Goal: Task Accomplishment & Management: Manage account settings

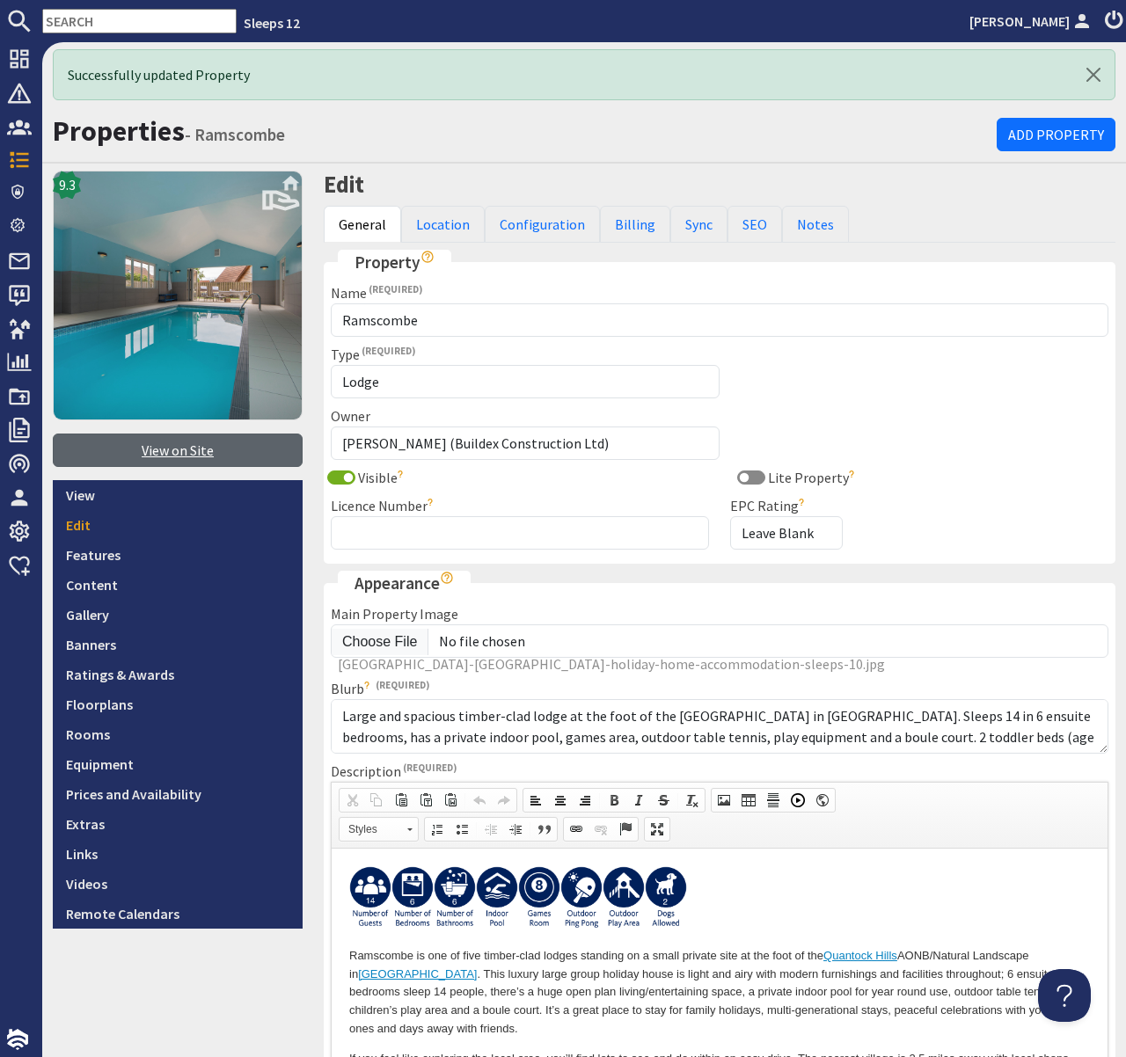
click at [194, 454] on link "View on Site" at bounding box center [178, 450] width 250 height 33
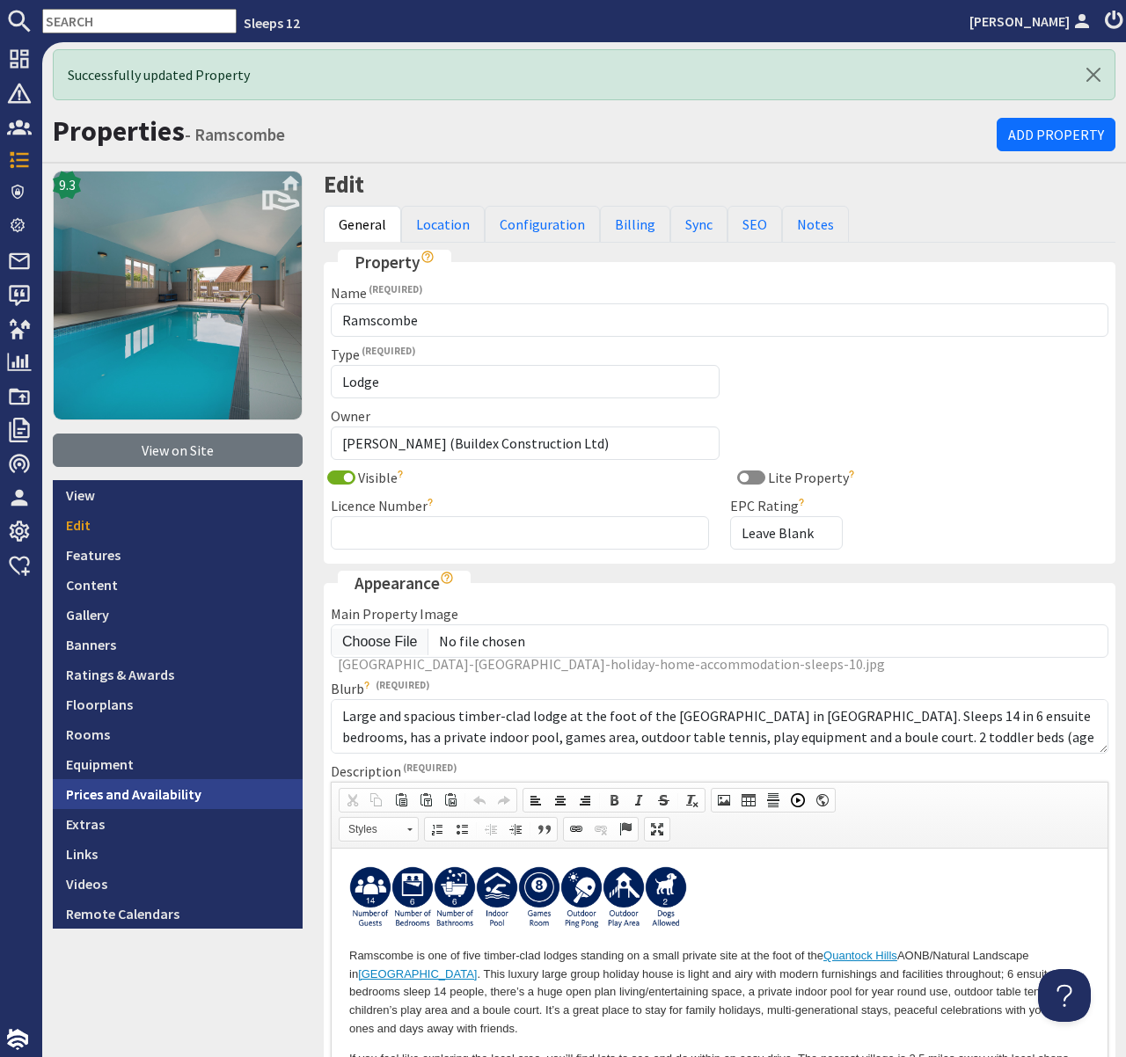
click at [175, 791] on link "Prices and Availability" at bounding box center [178, 794] width 250 height 30
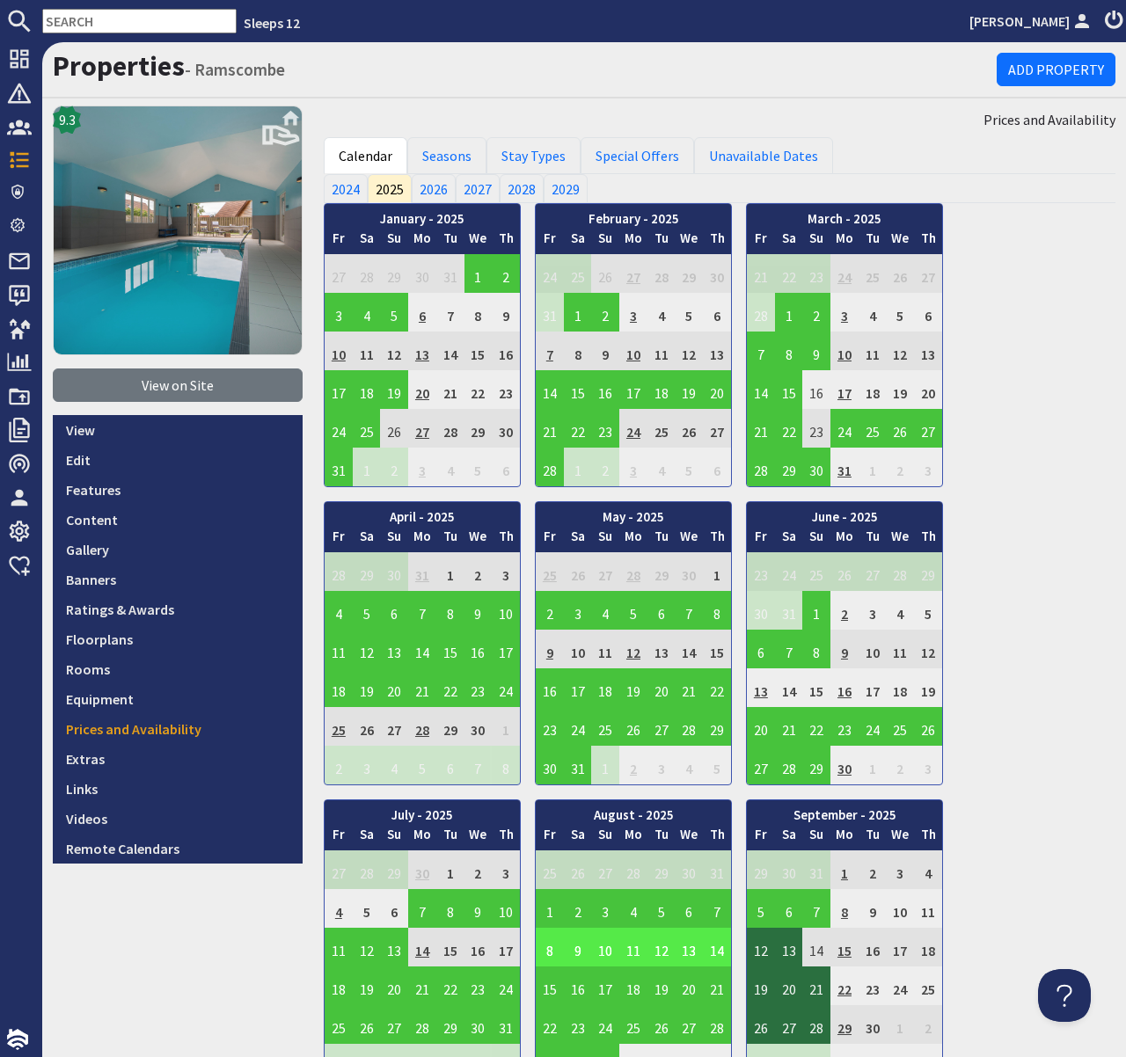
click at [632, 943] on td "11" at bounding box center [633, 947] width 28 height 39
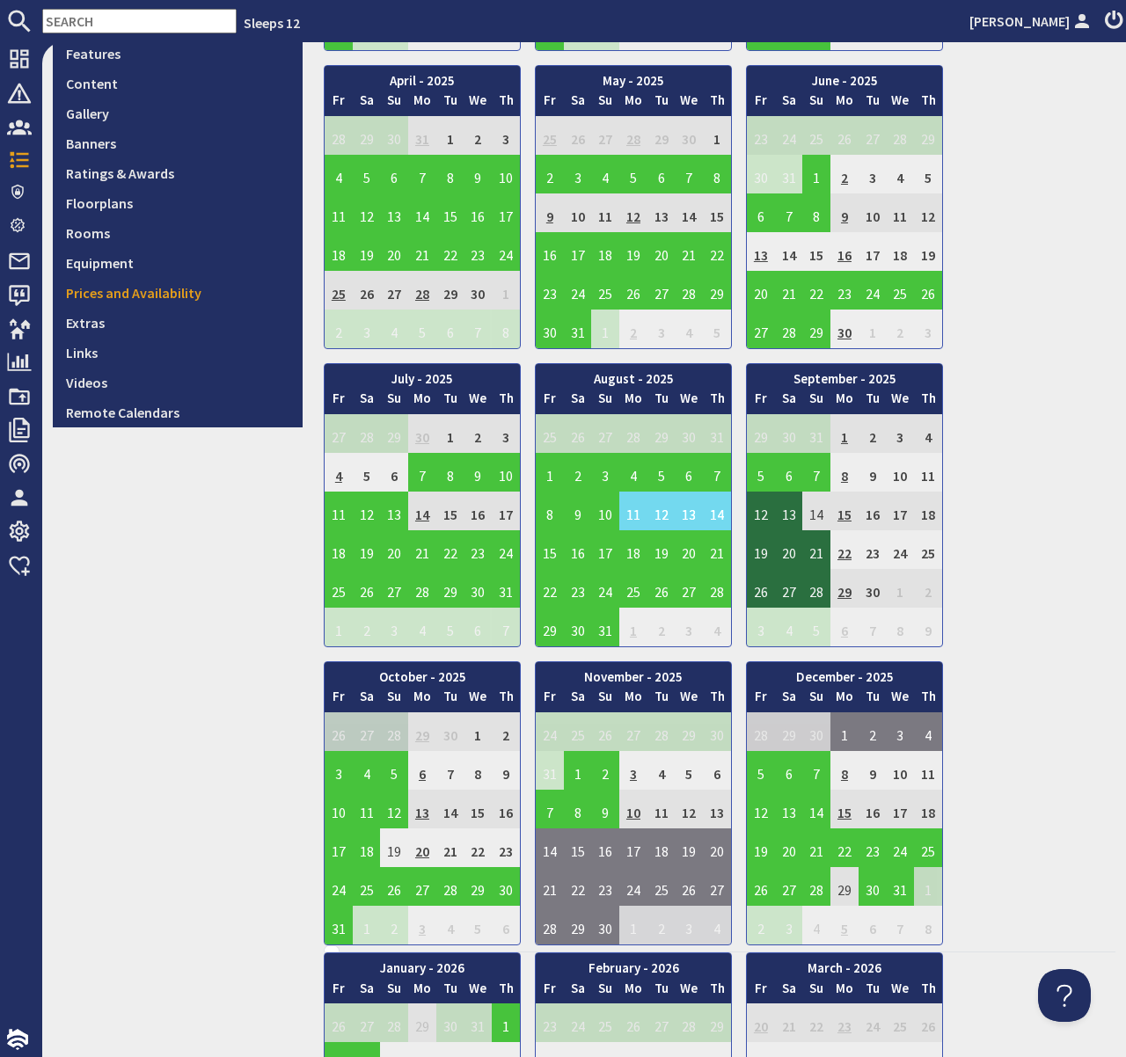
scroll to position [588, 0]
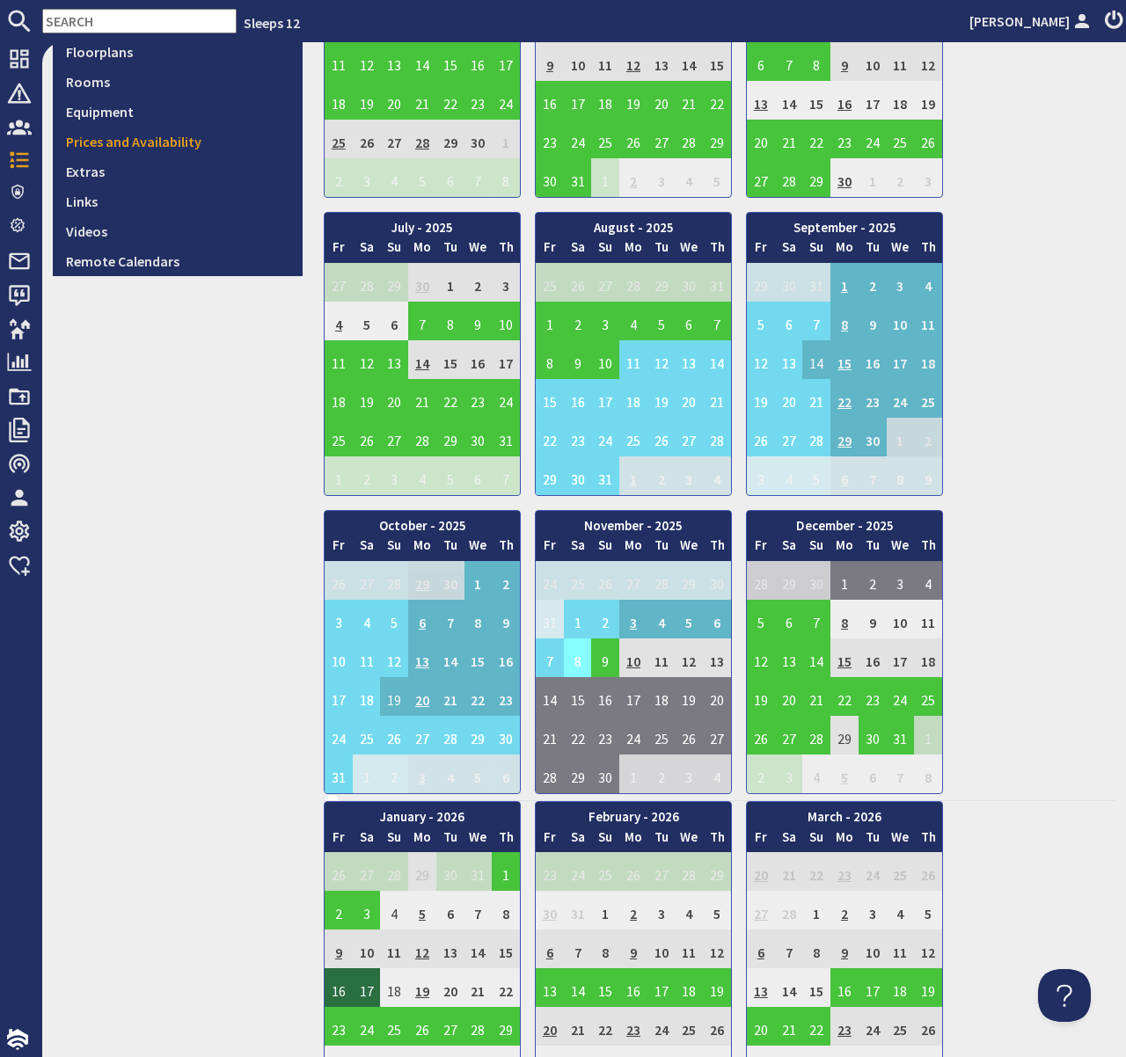
click at [571, 662] on td "8" at bounding box center [578, 658] width 28 height 39
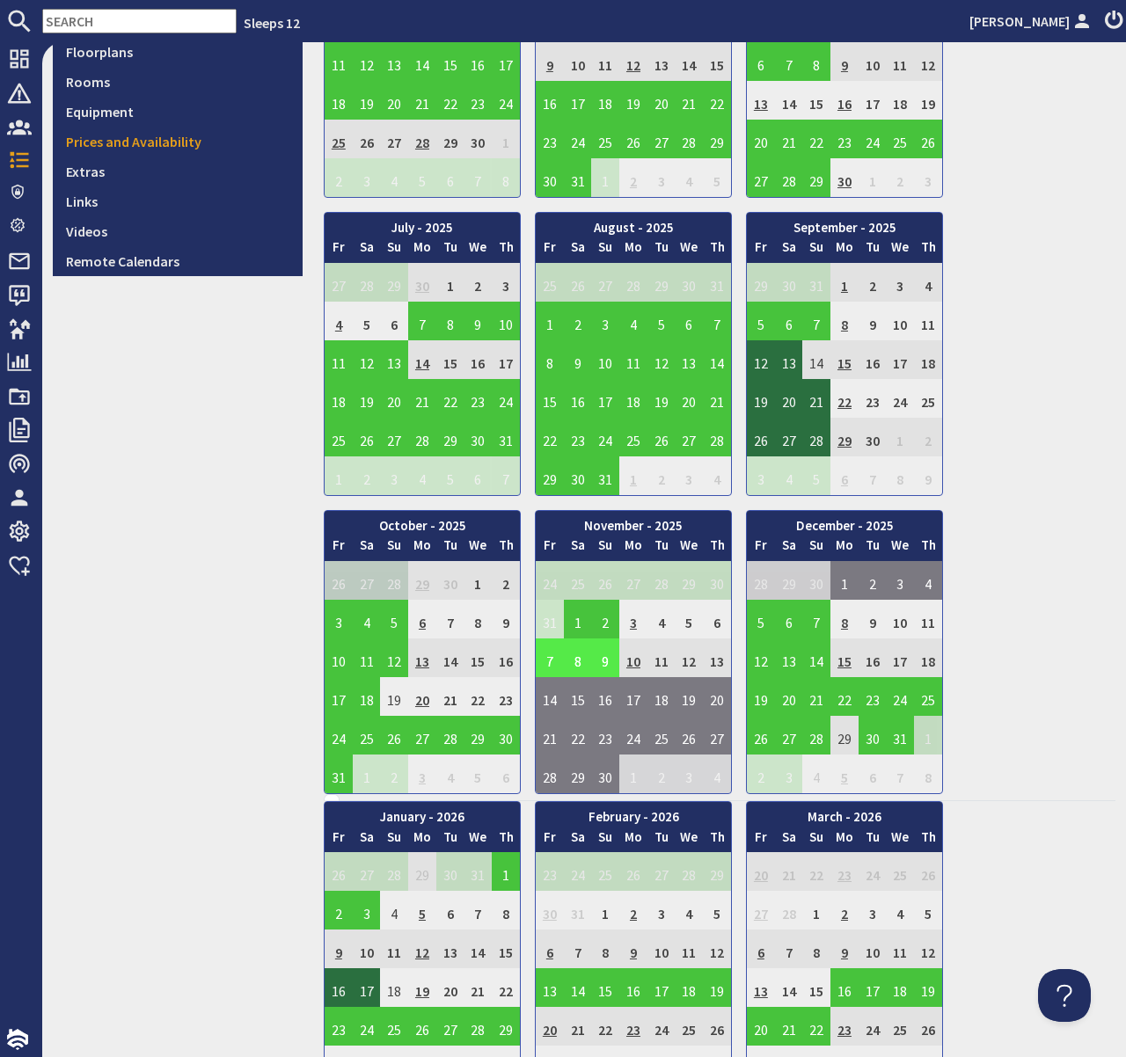
click at [582, 664] on td "8" at bounding box center [578, 658] width 28 height 39
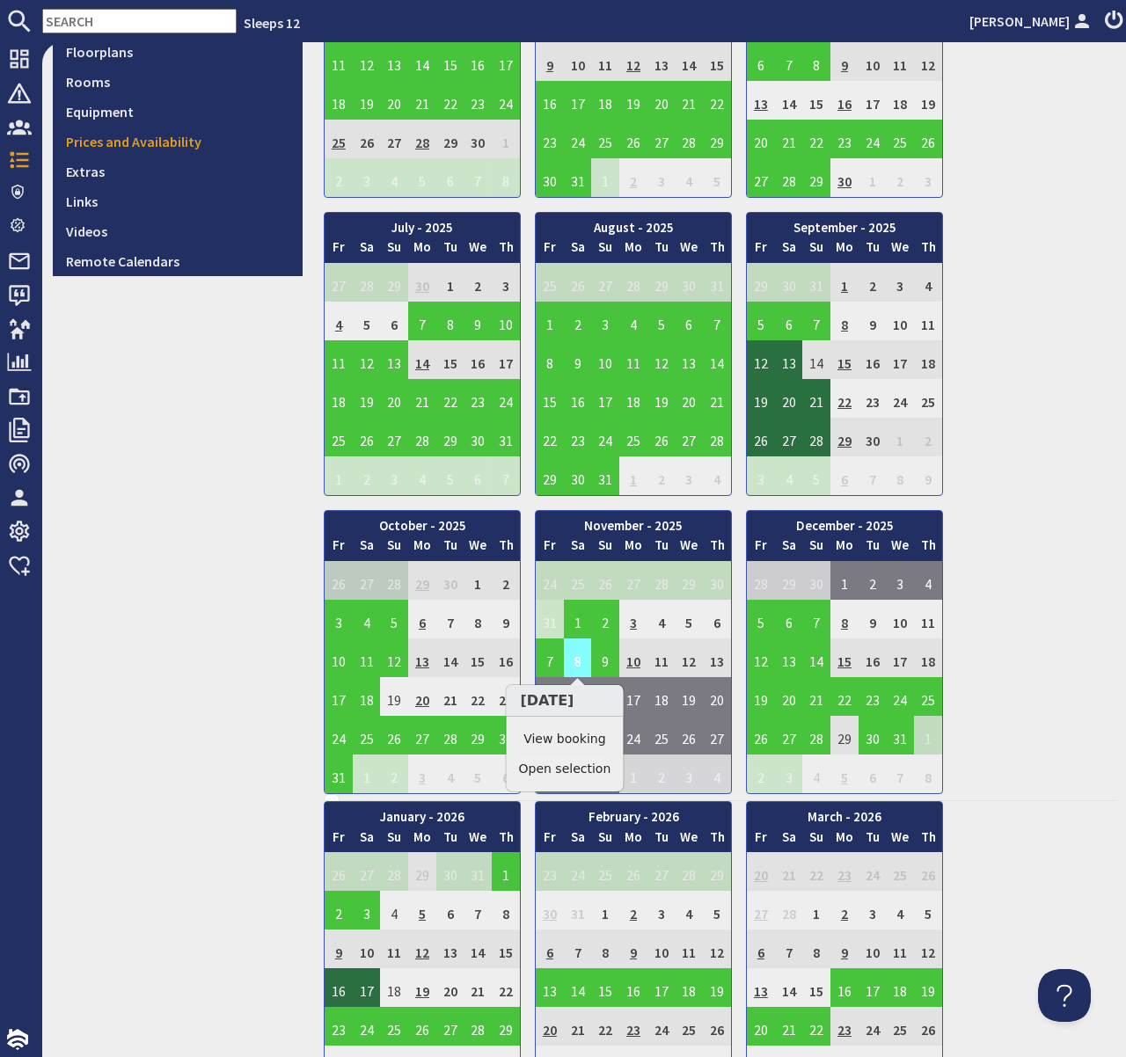
drag, startPoint x: 578, startPoint y: 659, endPoint x: 577, endPoint y: 673, distance: 14.1
click at [577, 659] on td "8" at bounding box center [578, 658] width 28 height 39
click at [579, 737] on link "View booking" at bounding box center [564, 739] width 91 height 18
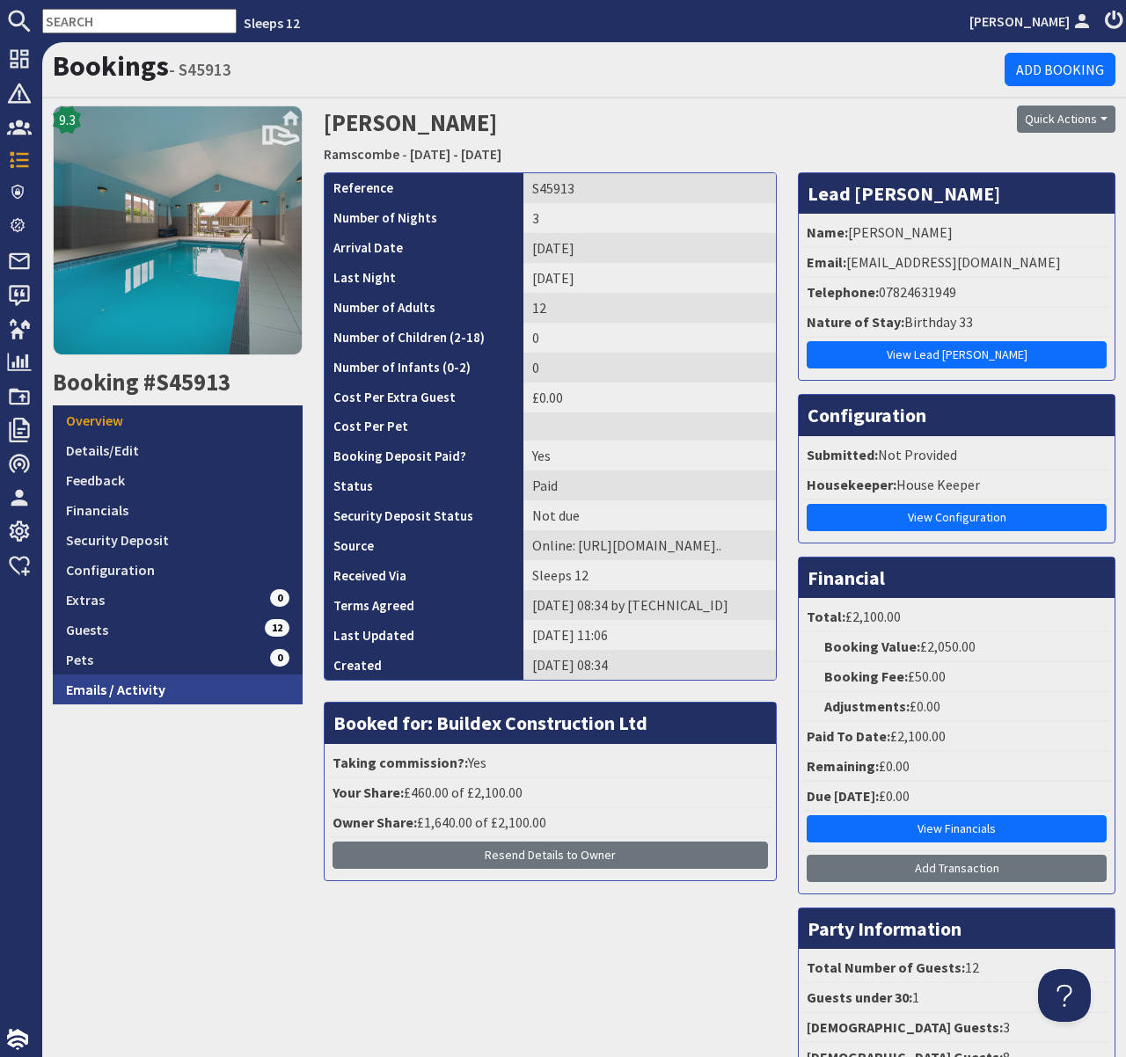
drag, startPoint x: 137, startPoint y: 695, endPoint x: 150, endPoint y: 701, distance: 13.8
click at [137, 695] on link "Emails / Activity" at bounding box center [178, 690] width 250 height 30
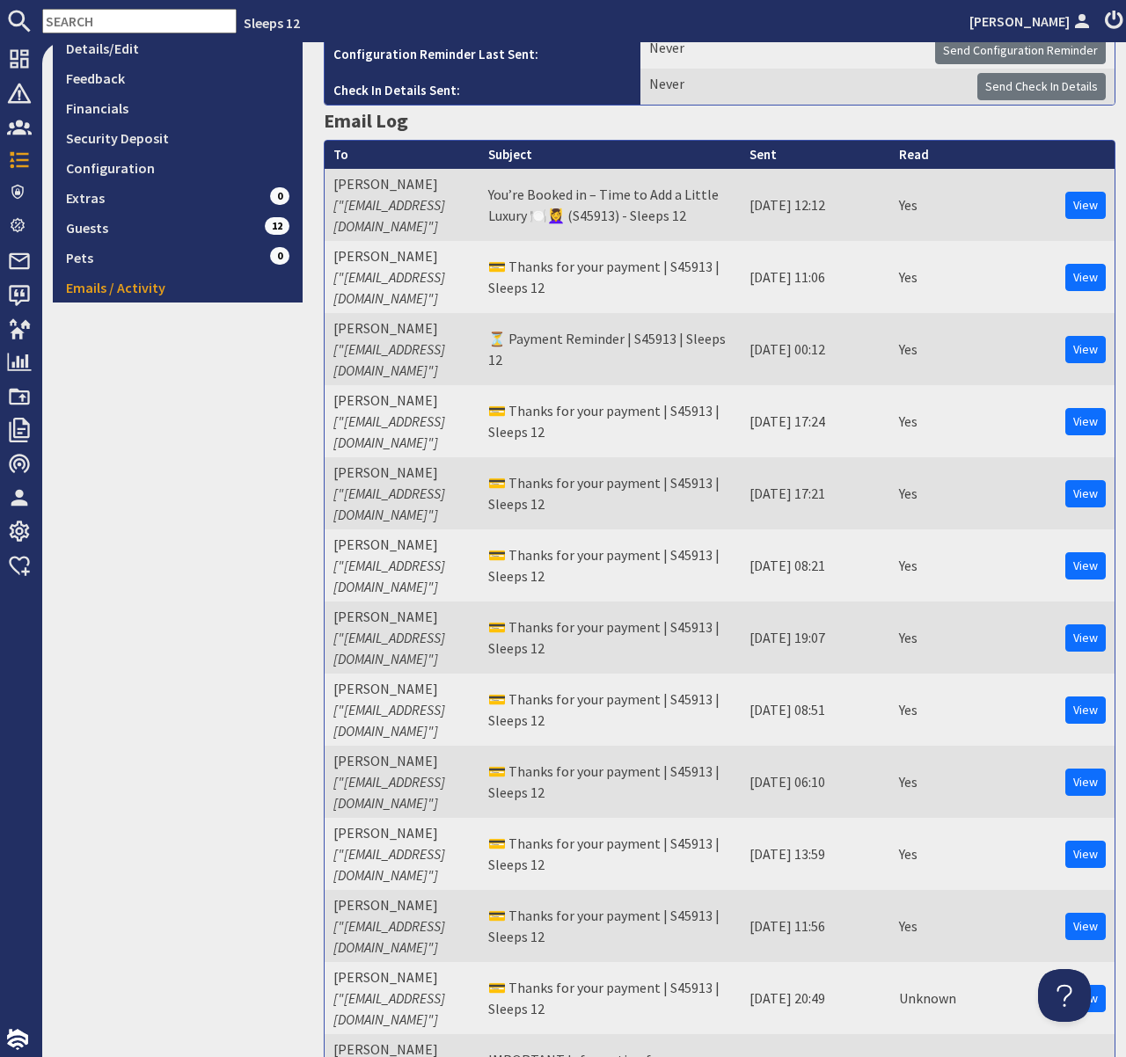
scroll to position [403, 0]
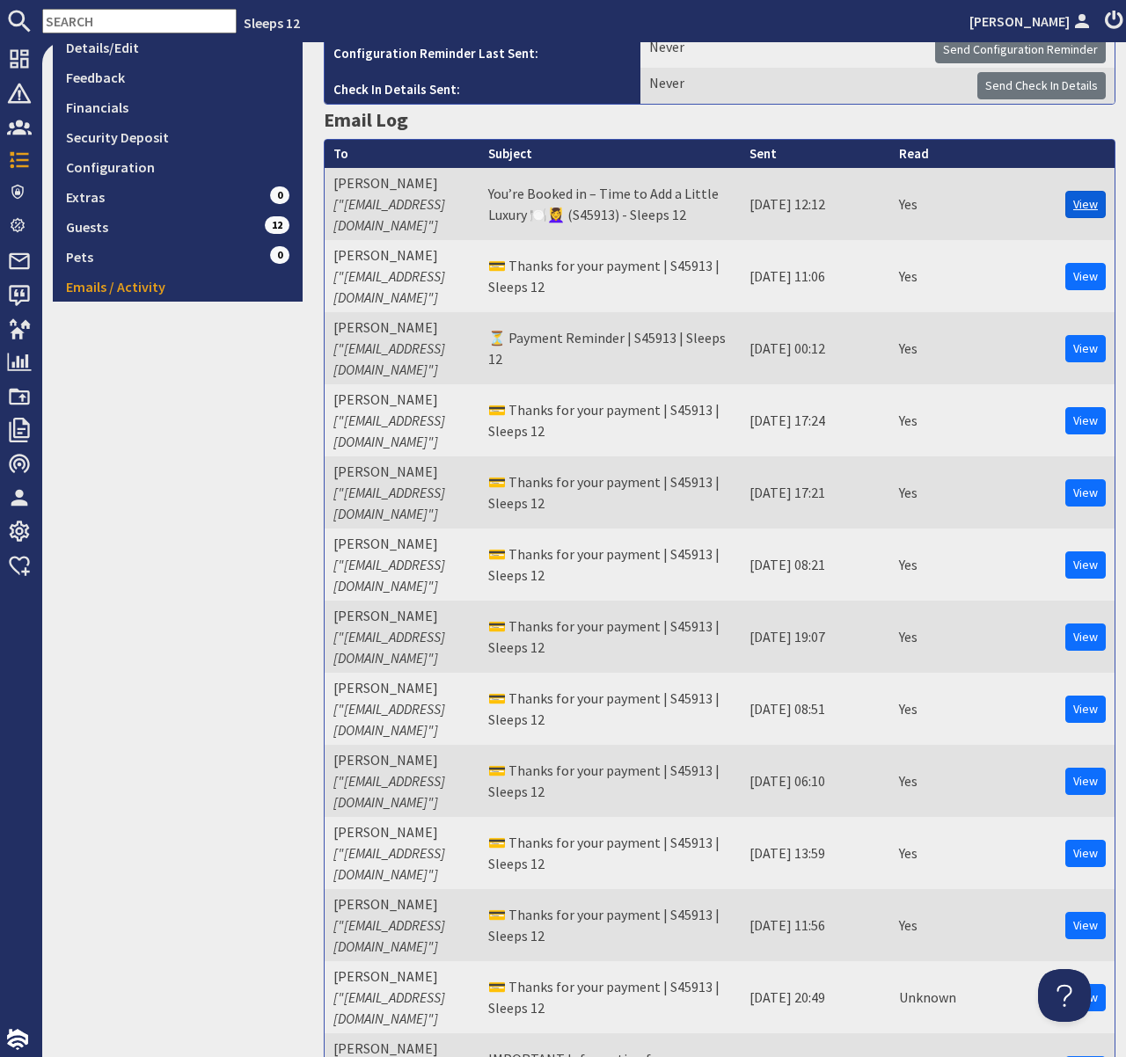
click at [1084, 197] on link "View" at bounding box center [1085, 204] width 40 height 27
click at [1081, 768] on link "View" at bounding box center [1085, 781] width 40 height 27
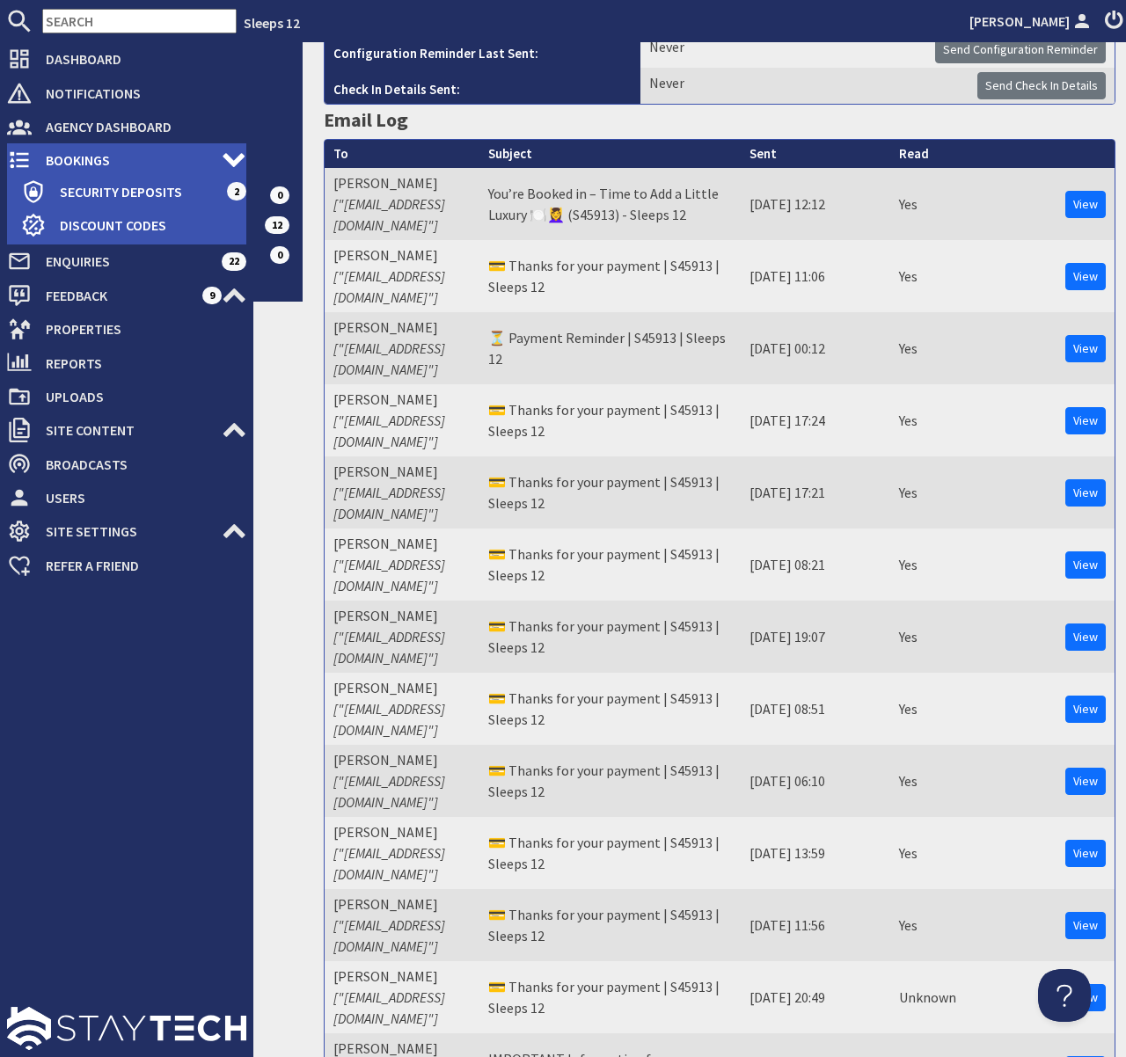
click at [61, 157] on span "Bookings" at bounding box center [127, 160] width 190 height 28
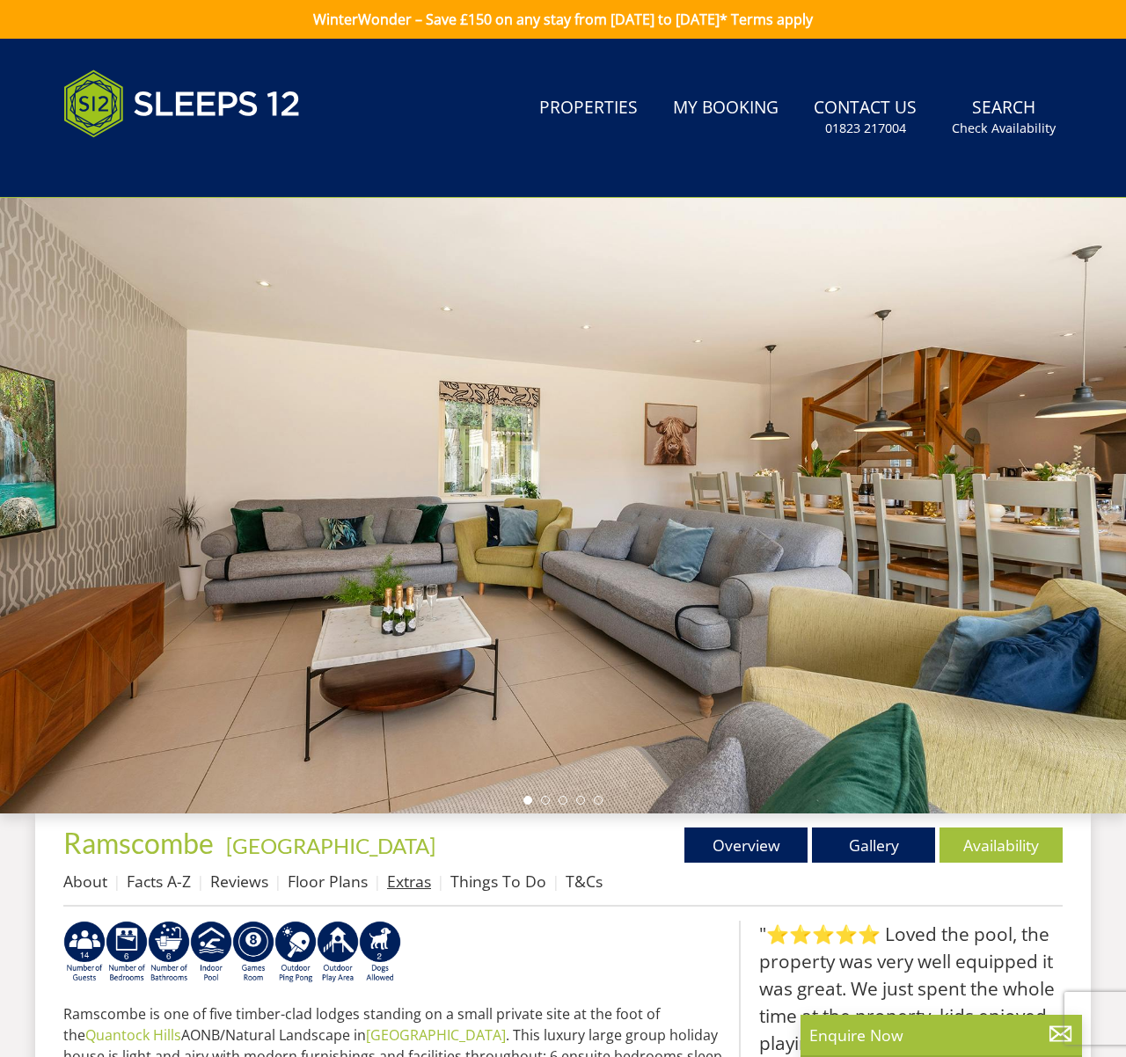
click at [413, 886] on link "Extras" at bounding box center [409, 881] width 44 height 21
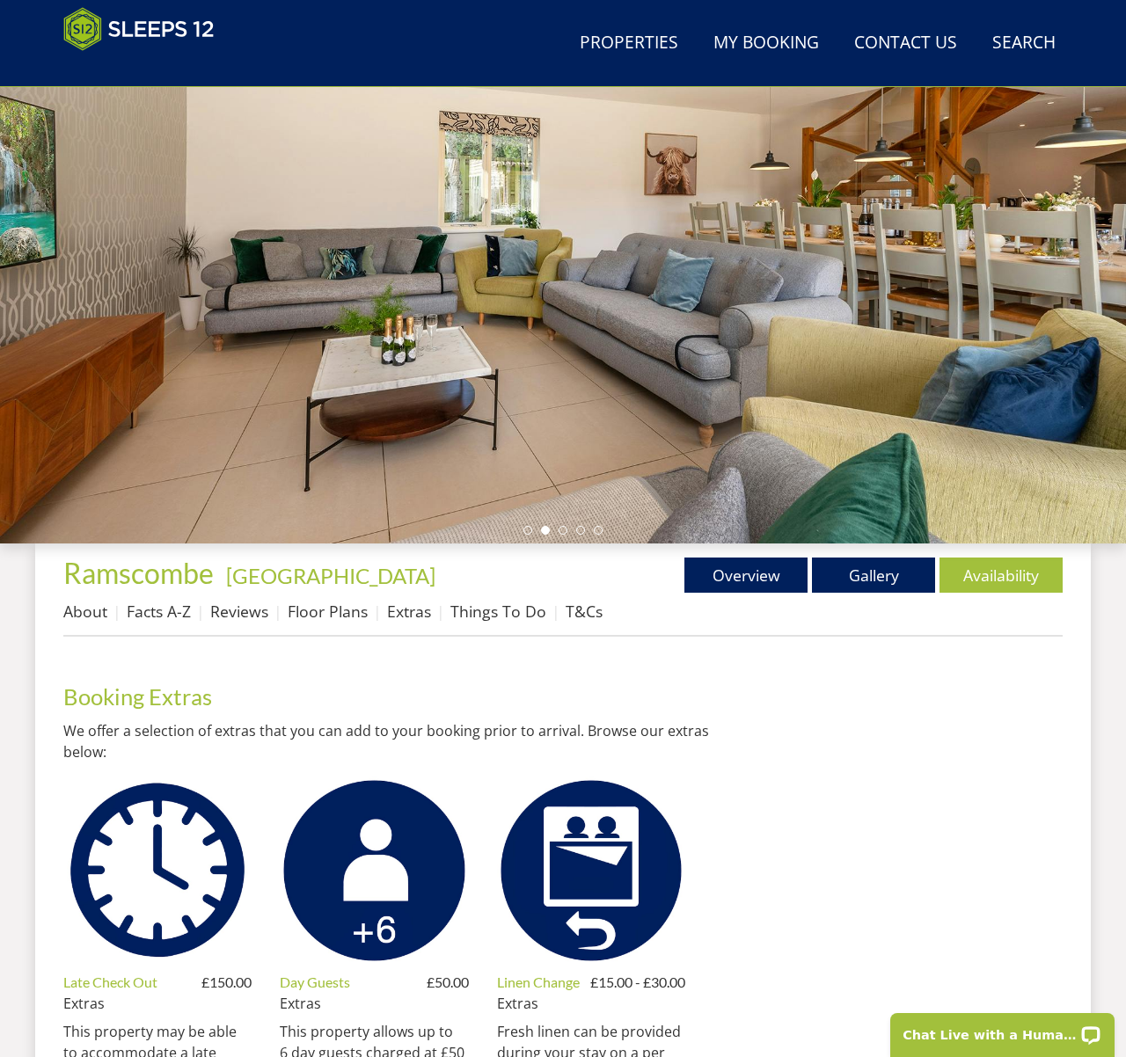
scroll to position [294, 0]
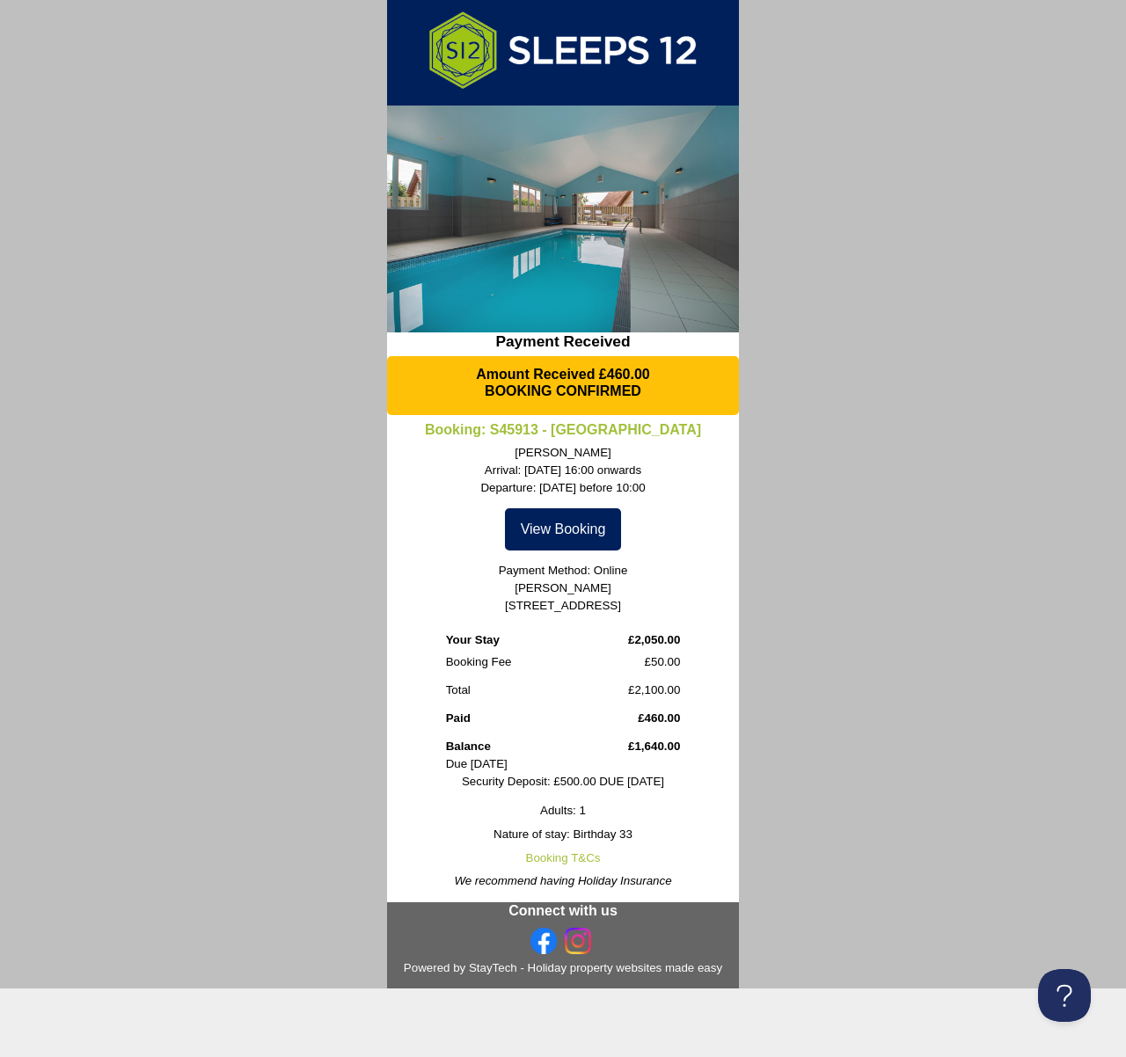
click at [577, 535] on link "View Booking" at bounding box center [563, 530] width 117 height 42
